Goal: Task Accomplishment & Management: Use online tool/utility

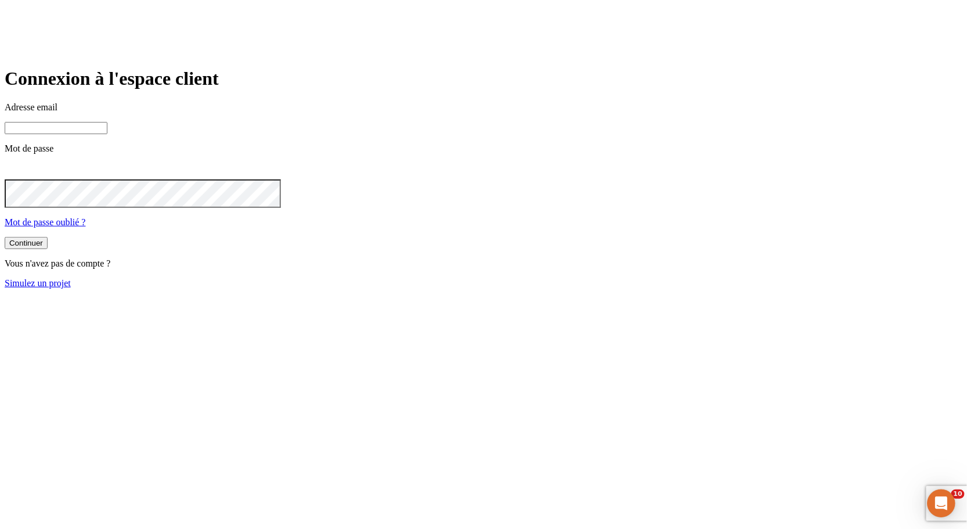
type input "[PERSON_NAME][DOMAIN_NAME][EMAIL_ADDRESS][DOMAIN_NAME]"
click at [48, 249] on button "Continuer" at bounding box center [26, 243] width 43 height 12
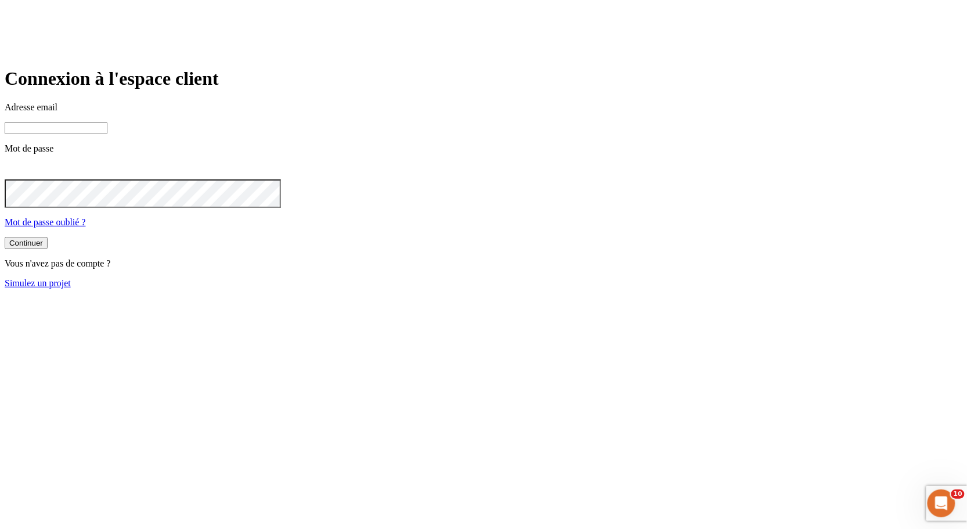
type input "[PERSON_NAME][DOMAIN_NAME][EMAIL_ADDRESS][DOMAIN_NAME]"
click at [71, 288] on link "Simulez un projet" at bounding box center [38, 283] width 66 height 10
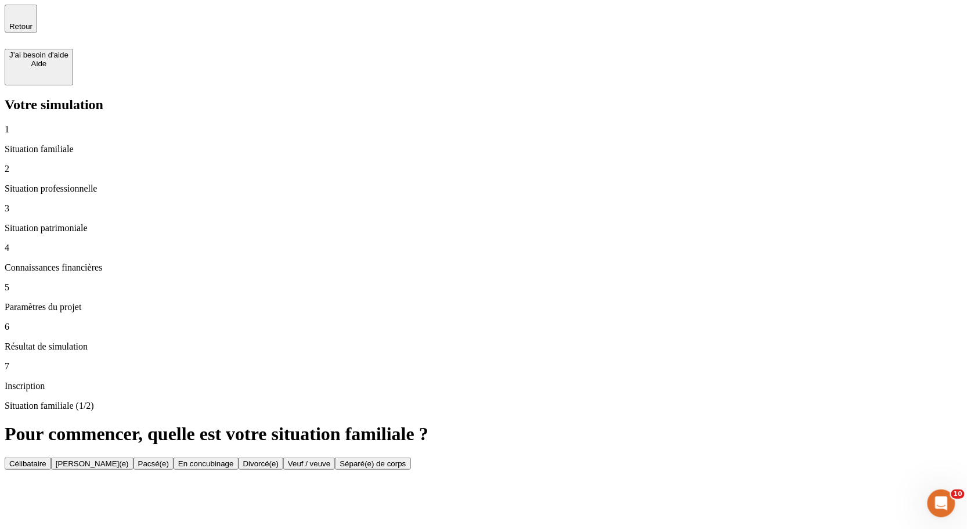
click at [51, 457] on button "Célibataire" at bounding box center [28, 463] width 46 height 12
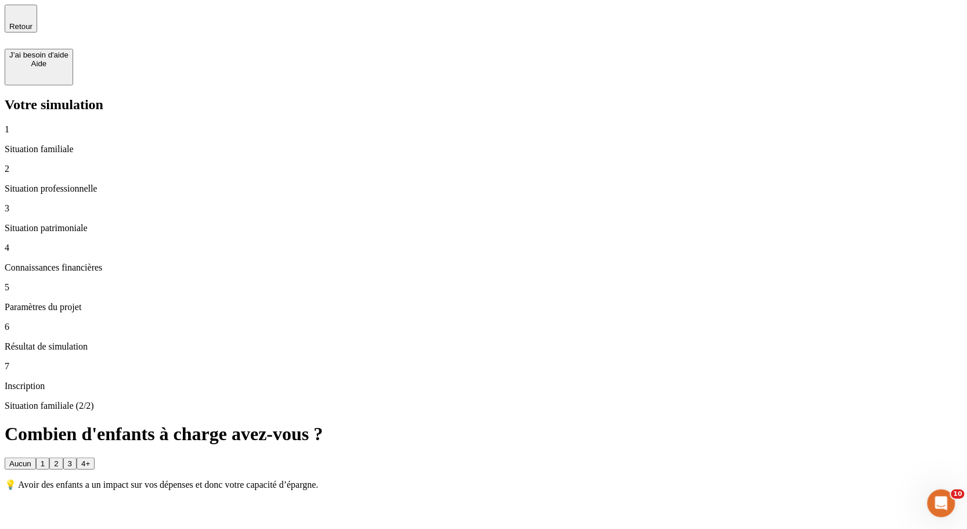
click at [77, 457] on button "3" at bounding box center [69, 463] width 13 height 12
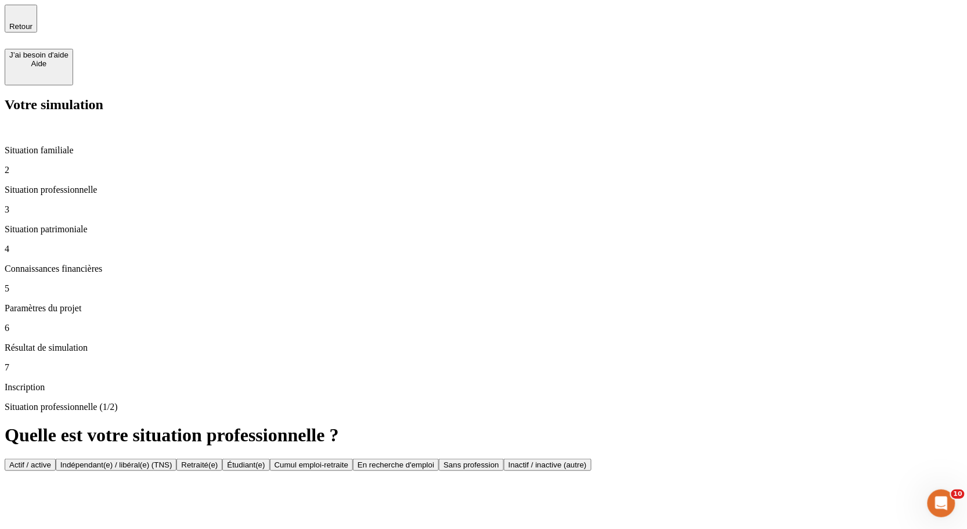
click at [56, 458] on button "Actif / active" at bounding box center [30, 464] width 51 height 12
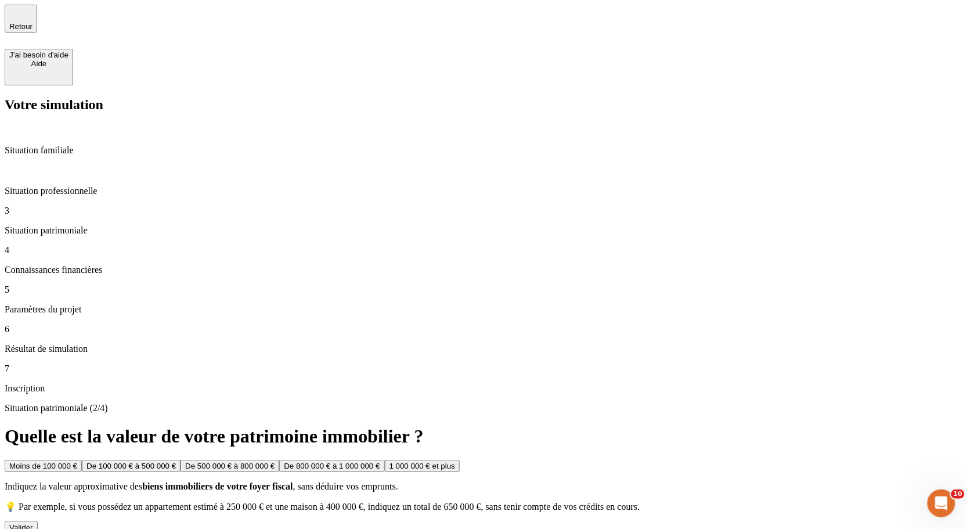
click at [33, 523] on div "Valider" at bounding box center [21, 527] width 24 height 9
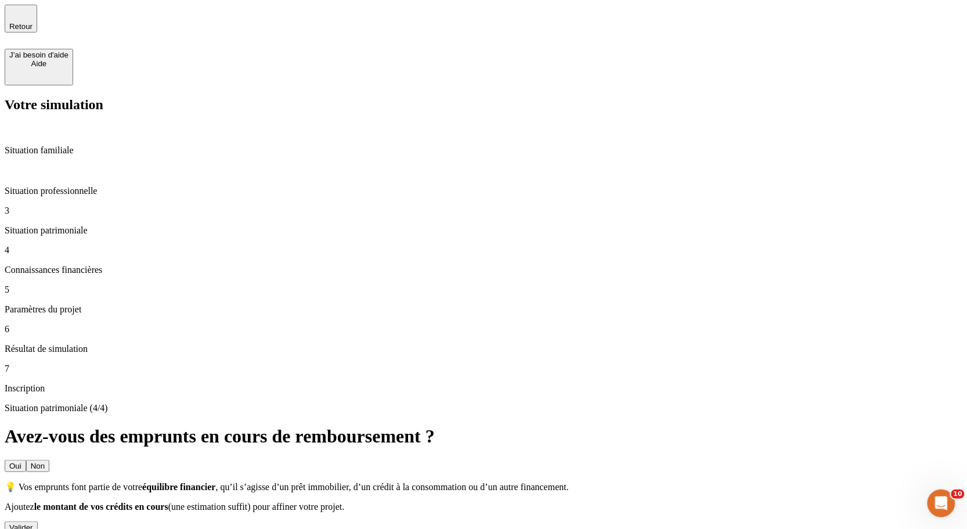
click at [38, 521] on button "Valider" at bounding box center [21, 527] width 33 height 12
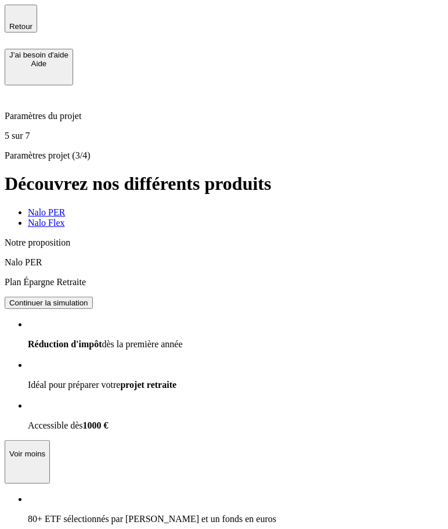
click at [93, 296] on button "Continuer la simulation" at bounding box center [49, 302] width 88 height 12
click at [88, 298] on div "Continuer la simulation" at bounding box center [48, 302] width 79 height 9
click at [255, 218] on div "Nalo Flex" at bounding box center [211, 223] width 367 height 10
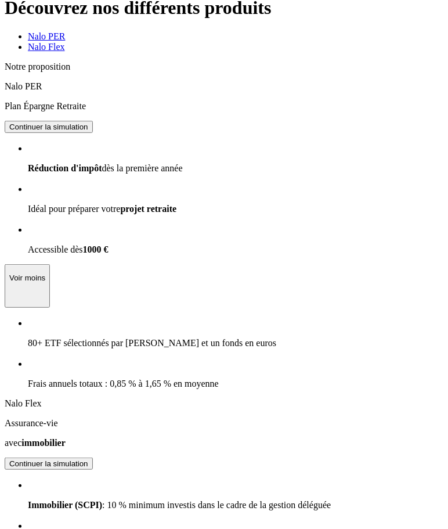
scroll to position [273, 0]
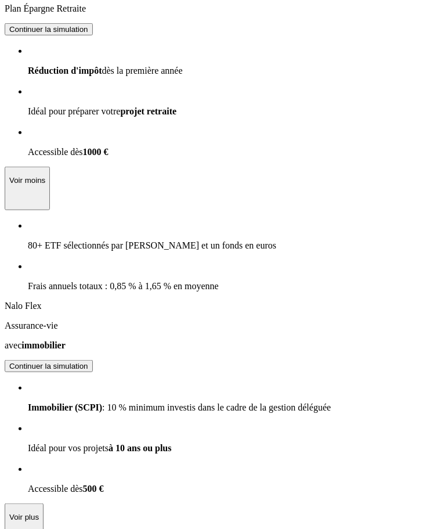
click at [310, 216] on div "Notre proposition Nalo PER Plan Épargne Retraite Continuer la simulation Réduct…" at bounding box center [200, 255] width 390 height 582
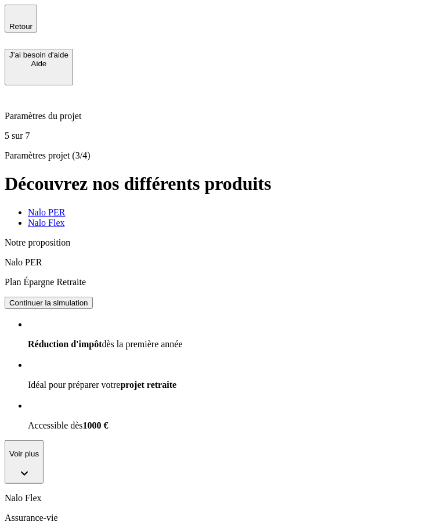
click at [93, 296] on button "Continuer la simulation" at bounding box center [49, 302] width 88 height 12
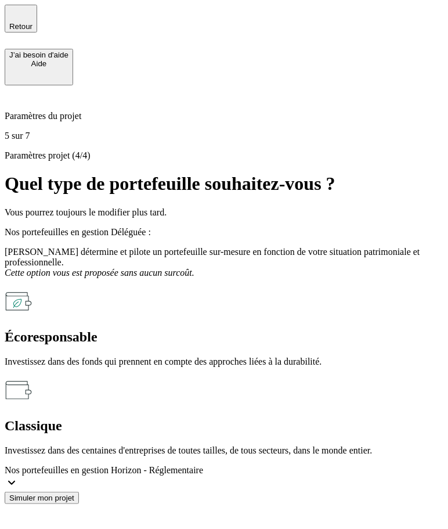
click at [252, 356] on p "Investissez dans des fonds qui prennent en compte des approches liées à la dura…" at bounding box center [224, 361] width 439 height 10
click at [74, 499] on div "Simuler mon projet" at bounding box center [41, 497] width 65 height 9
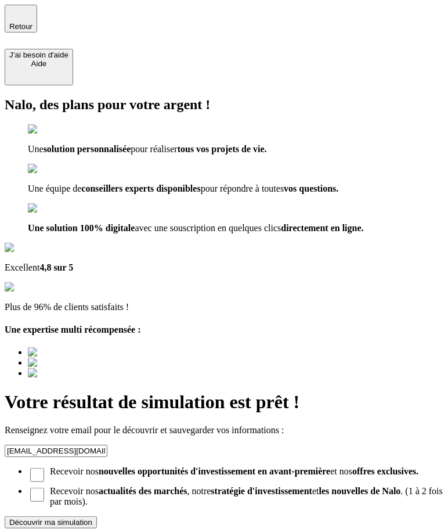
click at [97, 516] on button "Découvrir ma simulation" at bounding box center [51, 522] width 92 height 12
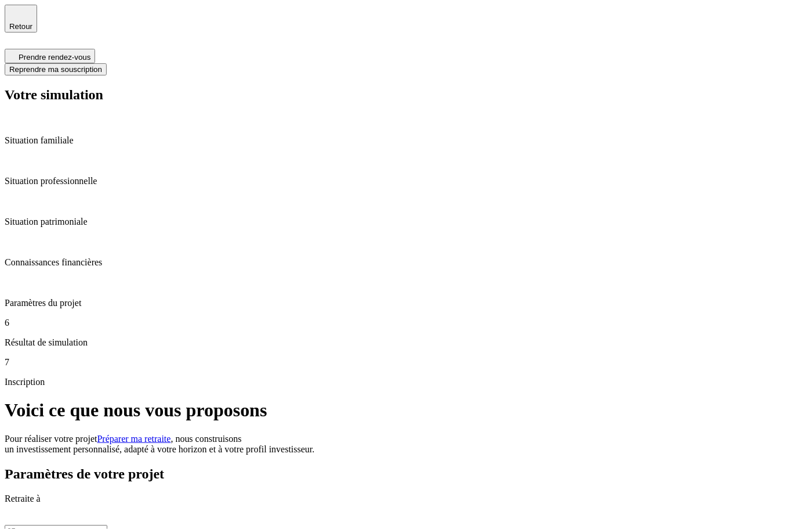
type input "06 73 69 17 91"
